Goal: Complete application form: Complete application form

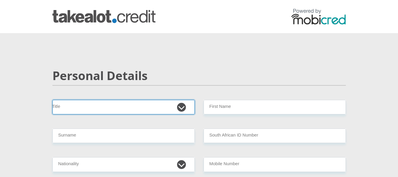
click at [106, 110] on select "Mr Ms Mrs Dr [PERSON_NAME]" at bounding box center [124, 107] width 142 height 14
select select "Ms"
click at [53, 100] on select "Mr Ms Mrs Dr [PERSON_NAME]" at bounding box center [124, 107] width 142 height 14
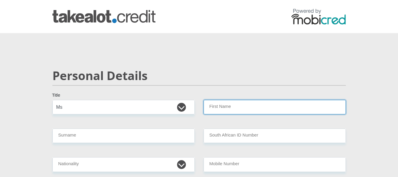
click at [253, 106] on input "First Name" at bounding box center [275, 107] width 142 height 14
type input "[PERSON_NAME]"
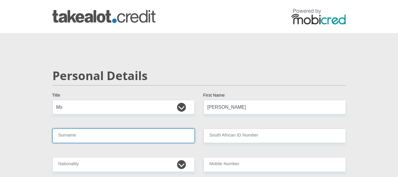
type input "[PERSON_NAME]"
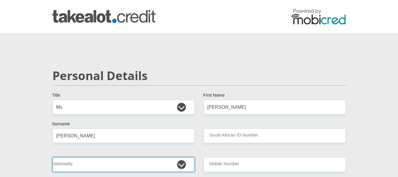
select select "ZAF"
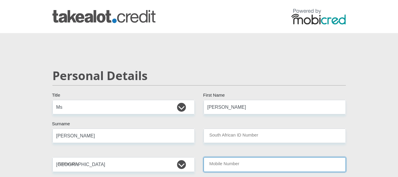
type input "0822588062"
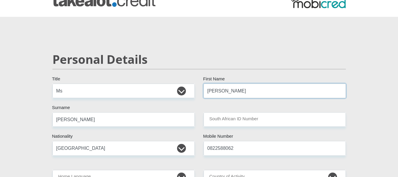
scroll to position [29, 0]
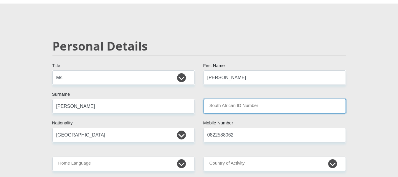
click at [281, 102] on input "South African ID Number" at bounding box center [275, 106] width 142 height 14
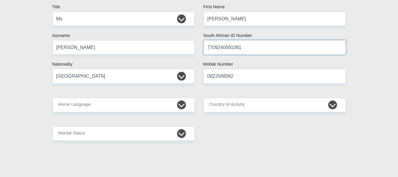
scroll to position [88, 0]
type input "7709240091081"
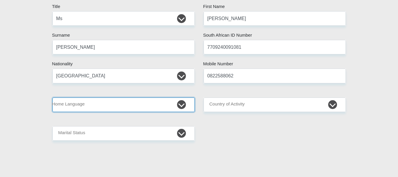
click at [153, 106] on select "Afrikaans English Sepedi South Ndebele Southern Sotho Swati Tsonga Tswana Venda…" at bounding box center [124, 104] width 142 height 14
select select "eng"
click at [53, 97] on select "Afrikaans English Sepedi South Ndebele Southern Sotho Swati Tsonga Tswana Venda…" at bounding box center [124, 104] width 142 height 14
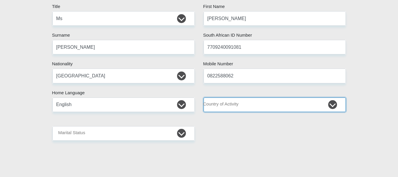
click at [266, 106] on select "[GEOGRAPHIC_DATA] [GEOGRAPHIC_DATA] [GEOGRAPHIC_DATA] [GEOGRAPHIC_DATA] [GEOGRA…" at bounding box center [275, 104] width 142 height 14
select select "ZAF"
click at [204, 97] on select "[GEOGRAPHIC_DATA] [GEOGRAPHIC_DATA] [GEOGRAPHIC_DATA] [GEOGRAPHIC_DATA] [GEOGRA…" at bounding box center [275, 104] width 142 height 14
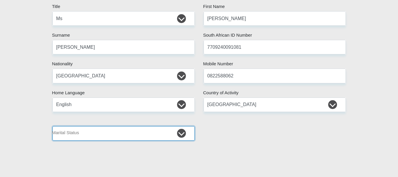
click at [120, 132] on select "Married ANC Single Divorced Widowed Married COP or Customary Law" at bounding box center [124, 133] width 142 height 14
select select "2"
click at [53, 126] on select "Married ANC Single Divorced Widowed Married COP or Customary Law" at bounding box center [124, 133] width 142 height 14
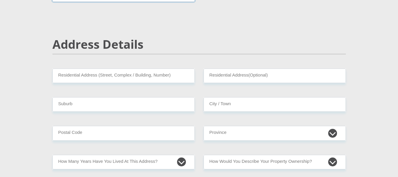
scroll to position [236, 0]
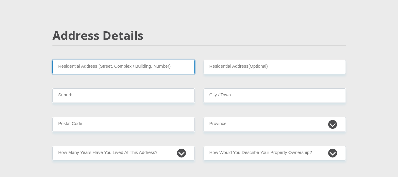
click at [164, 67] on input "Residential Address (Street, Complex / Building, Number)" at bounding box center [124, 67] width 142 height 14
type input "[STREET_ADDRESS]"
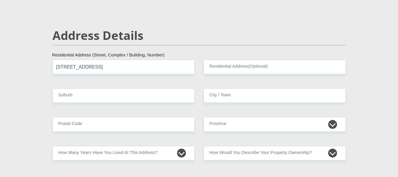
type input "Rome [PERSON_NAME]"
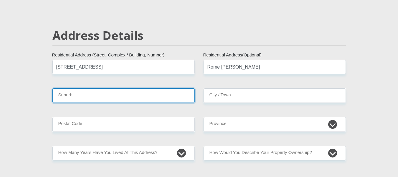
type input "[GEOGRAPHIC_DATA]"
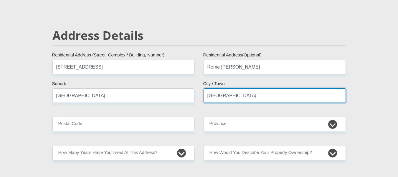
type input "7130"
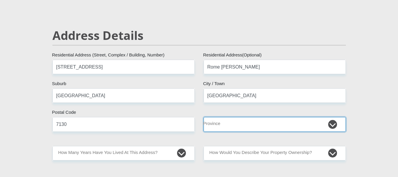
select select "Western Cape"
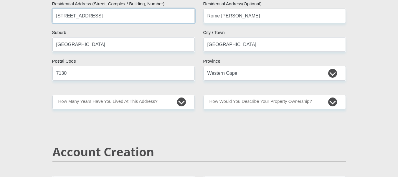
scroll to position [295, 0]
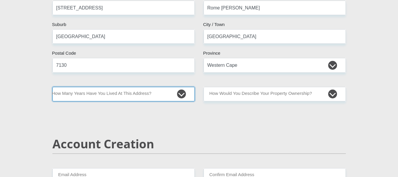
click at [144, 97] on select "less than 1 year 1-3 years 3-5 years 5+ years" at bounding box center [124, 94] width 142 height 14
select select "5"
click at [53, 87] on select "less than 1 year 1-3 years 3-5 years 5+ years" at bounding box center [124, 94] width 142 height 14
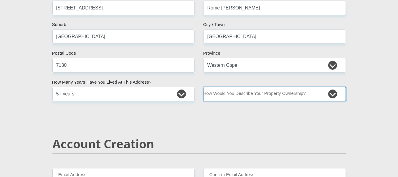
click at [248, 94] on select "Owned Rented Family Owned Company Dwelling" at bounding box center [275, 94] width 142 height 14
select select "Owned"
click at [204, 87] on select "Owned Rented Family Owned Company Dwelling" at bounding box center [275, 94] width 142 height 14
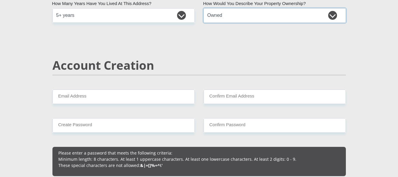
scroll to position [383, 0]
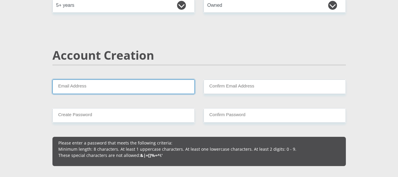
click at [107, 90] on input "Email Address" at bounding box center [124, 86] width 142 height 14
type input "[EMAIL_ADDRESS][DOMAIN_NAME]"
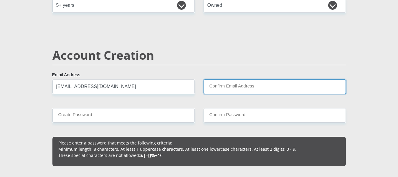
type input "[EMAIL_ADDRESS][DOMAIN_NAME]"
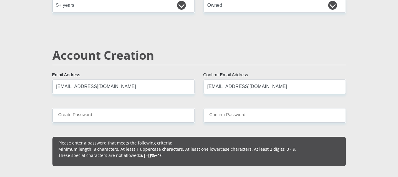
type input "0822588062"
type input "[PERSON_NAME]"
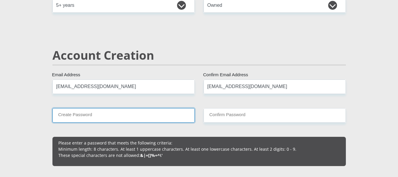
click at [110, 114] on input "Create Password" at bounding box center [124, 115] width 142 height 14
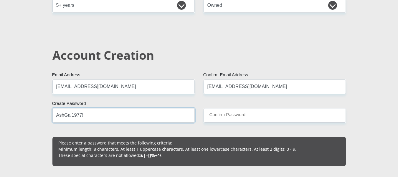
type input "AshGal1977!"
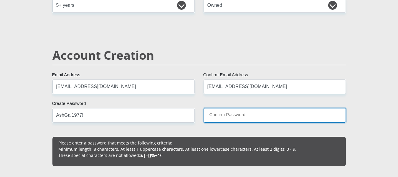
click at [250, 114] on input "Confirm Password" at bounding box center [275, 115] width 142 height 14
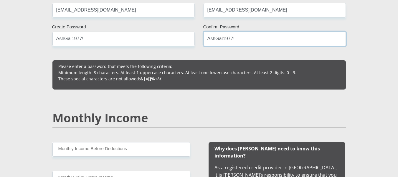
scroll to position [472, 0]
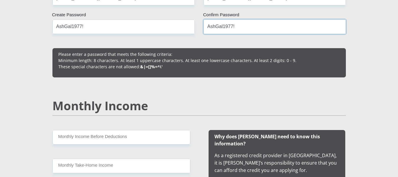
type input "AshGal1977!"
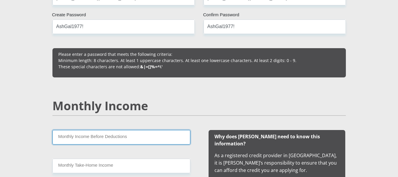
click at [122, 140] on input "Monthly Income Before Deductions" at bounding box center [122, 137] width 138 height 14
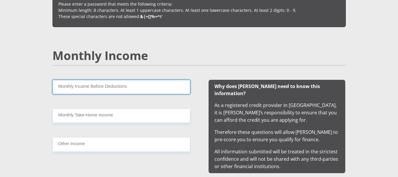
scroll to position [531, 0]
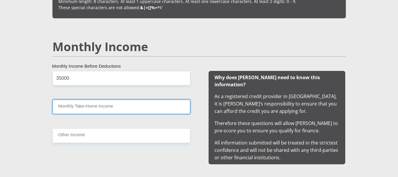
click at [104, 106] on input "Monthly Take-Home Income" at bounding box center [122, 106] width 138 height 14
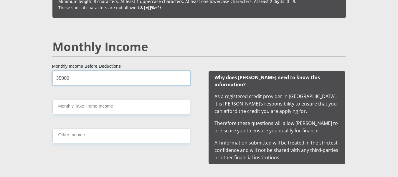
drag, startPoint x: 78, startPoint y: 77, endPoint x: 47, endPoint y: 74, distance: 31.1
click at [47, 74] on div "35000 Monthly Income Before Deductions Monthly Take-Home Income Other Income" at bounding box center [122, 117] width 156 height 93
type input "43000"
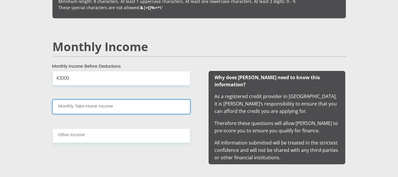
click at [57, 107] on input "Monthly Take-Home Income" at bounding box center [122, 106] width 138 height 14
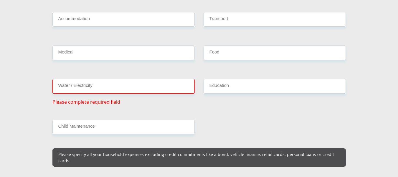
scroll to position [737, 0]
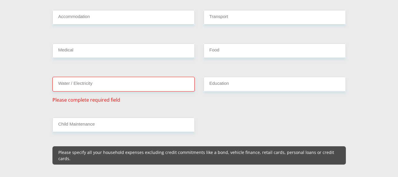
type input "33000"
click at [114, 81] on input "Water / Electricity" at bounding box center [124, 84] width 142 height 14
click at [86, 79] on input "Water / Electricity" at bounding box center [124, 84] width 142 height 14
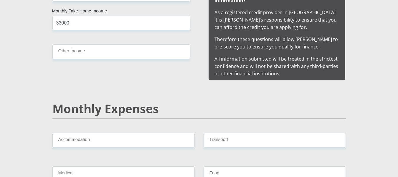
scroll to position [678, 0]
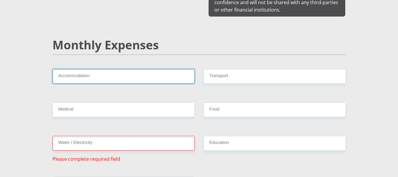
click at [122, 69] on input "Accommodation" at bounding box center [124, 76] width 142 height 14
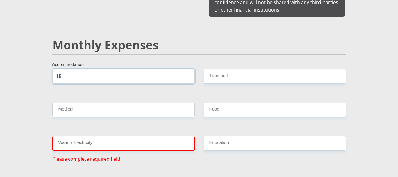
type input "1"
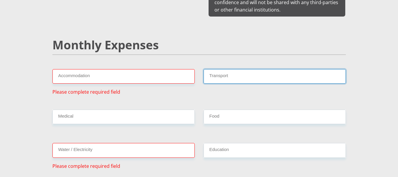
click at [241, 69] on input "Transport" at bounding box center [275, 76] width 142 height 14
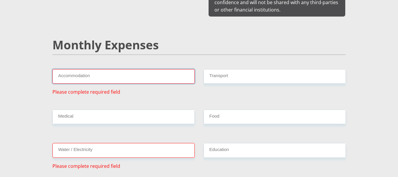
click at [153, 73] on input "Accommodation" at bounding box center [124, 76] width 142 height 14
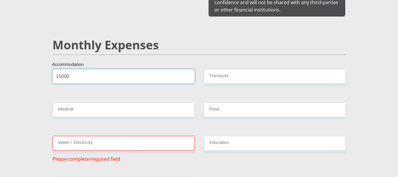
type input "15000"
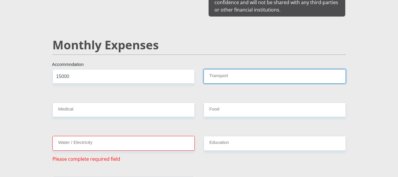
click at [234, 69] on input "Transport" at bounding box center [275, 76] width 142 height 14
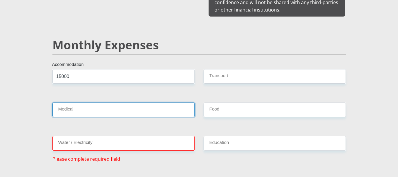
click at [76, 103] on input "Medical" at bounding box center [124, 109] width 142 height 14
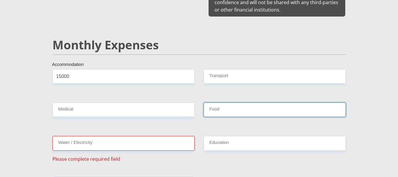
click at [219, 106] on input "Food" at bounding box center [275, 109] width 142 height 14
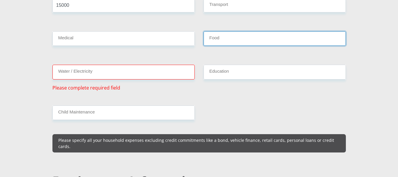
scroll to position [767, 0]
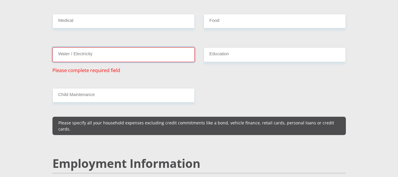
click at [71, 52] on input "Water / Electricity" at bounding box center [124, 54] width 142 height 14
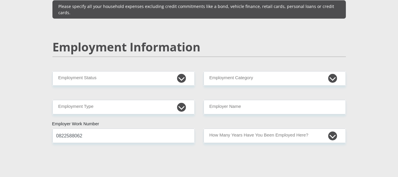
scroll to position [885, 0]
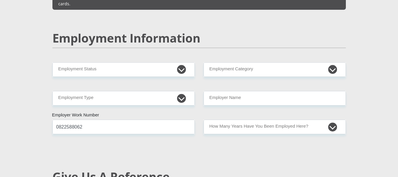
type input "2500"
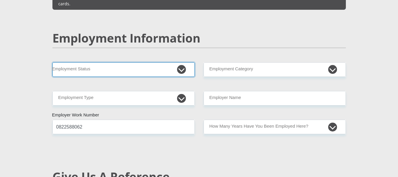
click at [135, 62] on select "Permanent/Full-time Part-time/Casual [DEMOGRAPHIC_DATA] Worker Self-Employed Ho…" at bounding box center [124, 69] width 142 height 14
select select "1"
click at [53, 62] on select "Permanent/Full-time Part-time/Casual [DEMOGRAPHIC_DATA] Worker Self-Employed Ho…" at bounding box center [124, 69] width 142 height 14
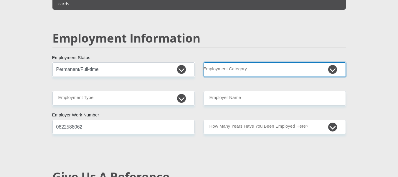
click at [225, 62] on select "AGRICULTURE ALCOHOL & TOBACCO CONSTRUCTION MATERIALS METALLURGY EQUIPMENT FOR R…" at bounding box center [275, 69] width 142 height 14
click at [216, 62] on select "AGRICULTURE ALCOHOL & TOBACCO CONSTRUCTION MATERIALS METALLURGY EQUIPMENT FOR R…" at bounding box center [275, 69] width 142 height 14
click at [221, 62] on select "AGRICULTURE ALCOHOL & TOBACCO CONSTRUCTION MATERIALS METALLURGY EQUIPMENT FOR R…" at bounding box center [275, 69] width 142 height 14
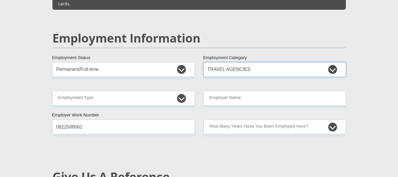
click at [331, 62] on select "AGRICULTURE ALCOHOL & TOBACCO CONSTRUCTION MATERIALS METALLURGY EQUIPMENT FOR R…" at bounding box center [275, 69] width 142 height 14
click at [332, 62] on select "AGRICULTURE ALCOHOL & TOBACCO CONSTRUCTION MATERIALS METALLURGY EQUIPMENT FOR R…" at bounding box center [275, 69] width 142 height 14
select select "9"
click at [204, 62] on select "AGRICULTURE ALCOHOL & TOBACCO CONSTRUCTION MATERIALS METALLURGY EQUIPMENT FOR R…" at bounding box center [275, 69] width 142 height 14
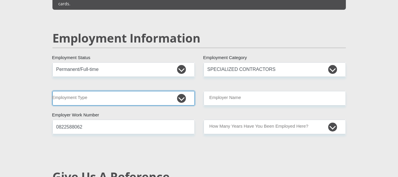
click at [102, 91] on select "College/Lecturer Craft Seller Creative Driver Executive Farmer Forces - Non Com…" at bounding box center [124, 98] width 142 height 14
click at [53, 91] on select "College/Lecturer Craft Seller Creative Driver Executive Farmer Forces - Non Com…" at bounding box center [124, 98] width 142 height 14
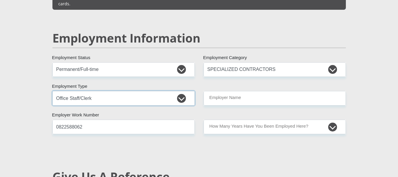
click at [168, 91] on select "College/Lecturer Craft Seller Creative Driver Executive Farmer Forces - Non Com…" at bounding box center [124, 98] width 142 height 14
select select "Self-Employed"
click at [53, 91] on select "College/Lecturer Craft Seller Creative Driver Executive Farmer Forces - Non Com…" at bounding box center [124, 98] width 142 height 14
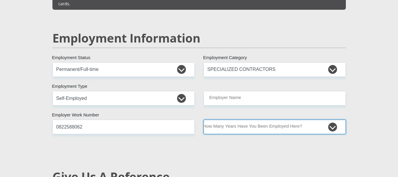
click at [257, 119] on select "less than 1 year 1-3 years 3-5 years 5+ years" at bounding box center [275, 126] width 142 height 14
select select "60"
click at [204, 119] on select "less than 1 year 1-3 years 3-5 years 5+ years" at bounding box center [275, 126] width 142 height 14
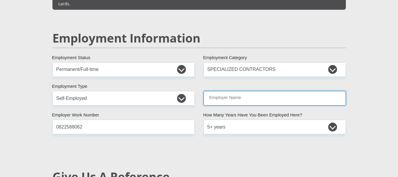
click at [270, 91] on input "Employer Name" at bounding box center [275, 98] width 142 height 14
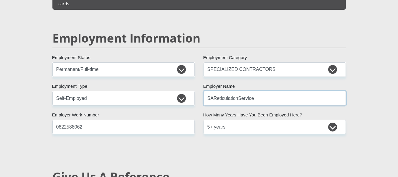
type input "SAReticulationServices"
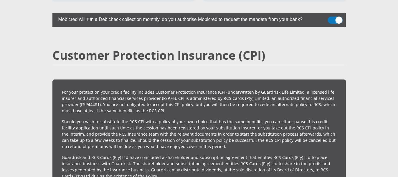
scroll to position [1298, 0]
